Goal: Check status: Check status

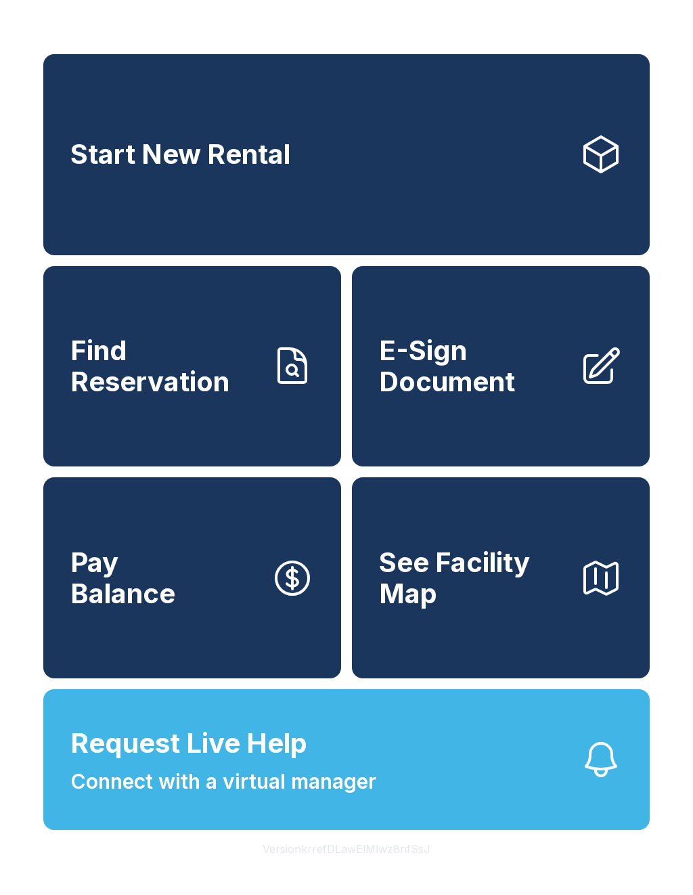
scroll to position [16, 0]
click at [251, 385] on span "Find Reservation" at bounding box center [165, 366] width 190 height 62
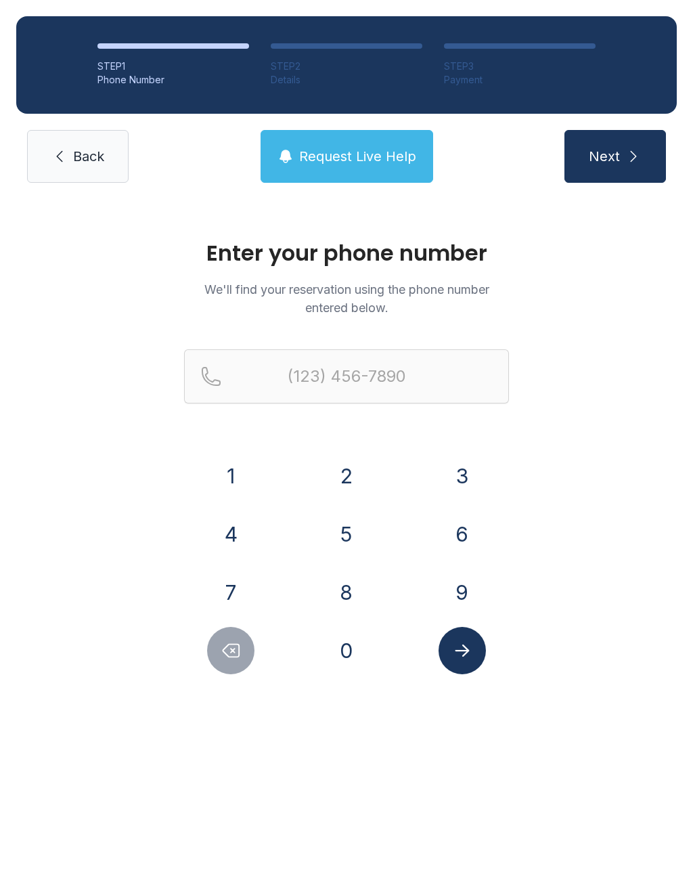
click at [344, 576] on button "8" at bounding box center [346, 592] width 47 height 47
click at [352, 480] on button "2" at bounding box center [346, 475] width 47 height 47
click at [354, 577] on button "8" at bounding box center [346, 592] width 47 height 47
click at [350, 592] on button "8" at bounding box center [346, 592] width 47 height 47
click at [346, 642] on button "0" at bounding box center [346, 650] width 47 height 47
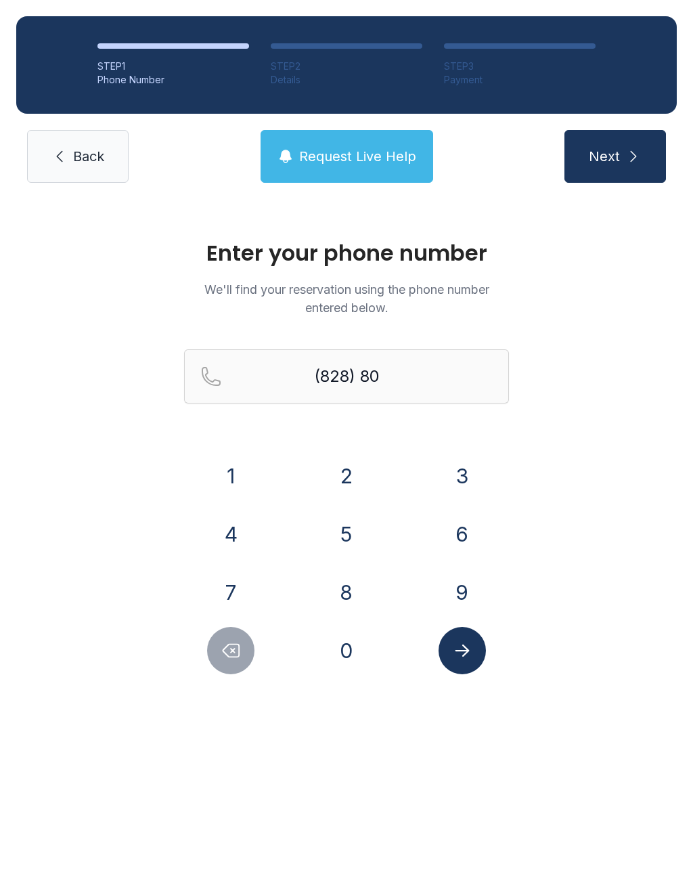
click at [348, 592] on button "8" at bounding box center [346, 592] width 47 height 47
click at [253, 533] on button "4" at bounding box center [230, 533] width 47 height 47
click at [352, 533] on button "5" at bounding box center [346, 533] width 47 height 47
click at [464, 468] on button "3" at bounding box center [462, 475] width 47 height 47
click at [339, 642] on button "0" at bounding box center [346, 650] width 47 height 47
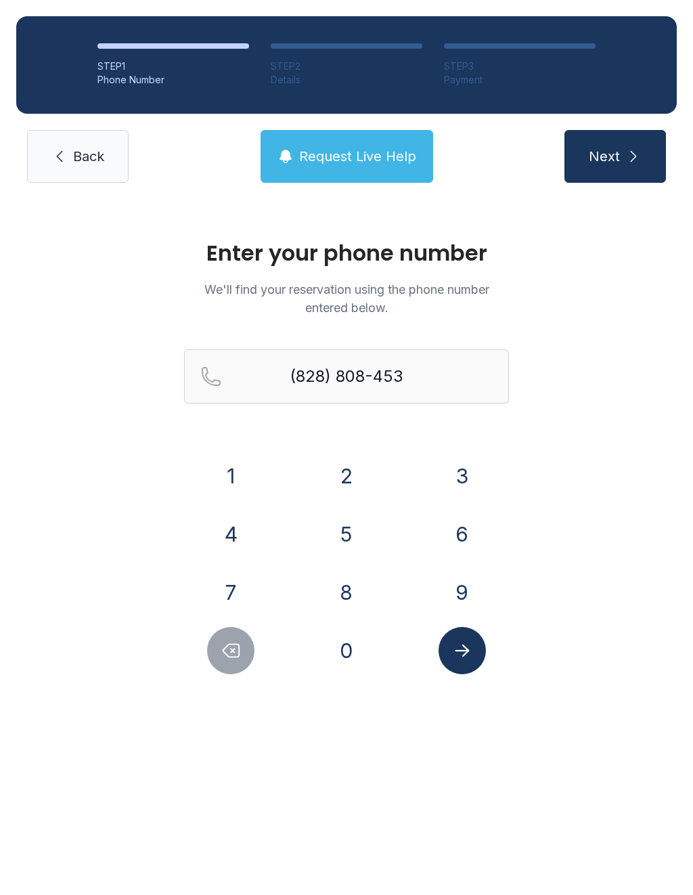
type input "[PHONE_NUMBER]"
click at [471, 657] on icon "Submit lookup form" at bounding box center [462, 650] width 20 height 20
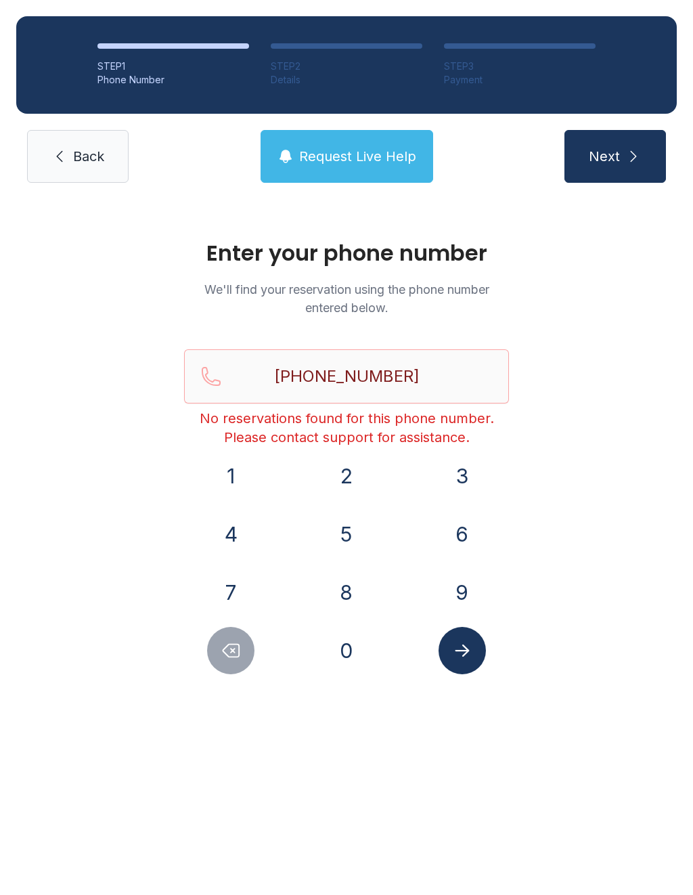
click at [380, 154] on span "Request Live Help" at bounding box center [357, 156] width 117 height 19
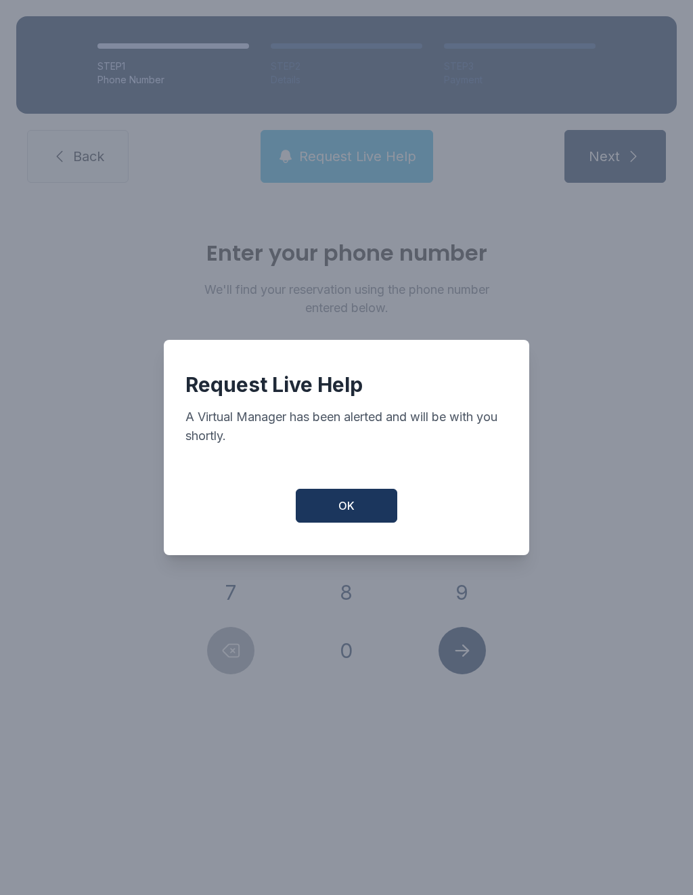
click at [368, 516] on button "OK" at bounding box center [347, 506] width 102 height 34
